Goal: Use online tool/utility: Utilize a website feature to perform a specific function

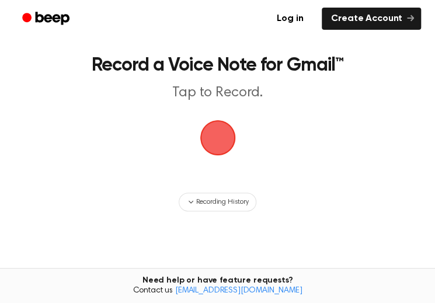
click at [221, 147] on span "button" at bounding box center [217, 137] width 65 height 65
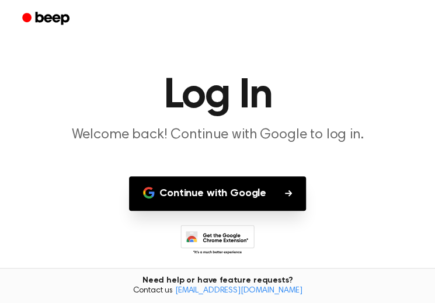
click at [217, 197] on button "Continue with Google" at bounding box center [217, 193] width 177 height 34
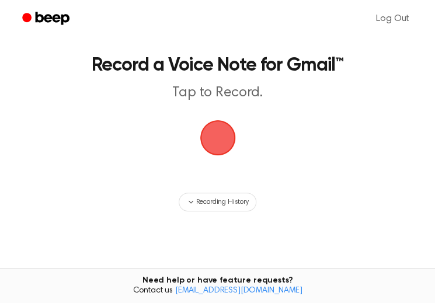
click at [220, 140] on span "button" at bounding box center [217, 137] width 60 height 60
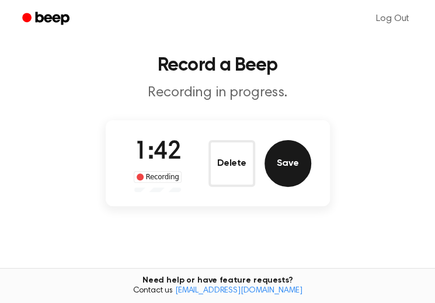
click at [299, 172] on button "Save" at bounding box center [287, 163] width 47 height 47
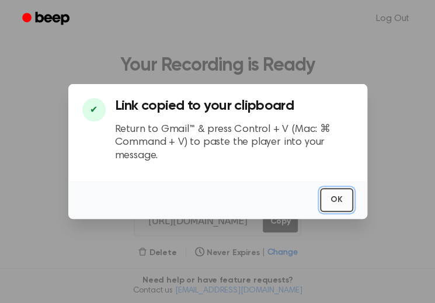
click at [334, 203] on button "OK" at bounding box center [336, 200] width 33 height 24
